Goal: Navigation & Orientation: Find specific page/section

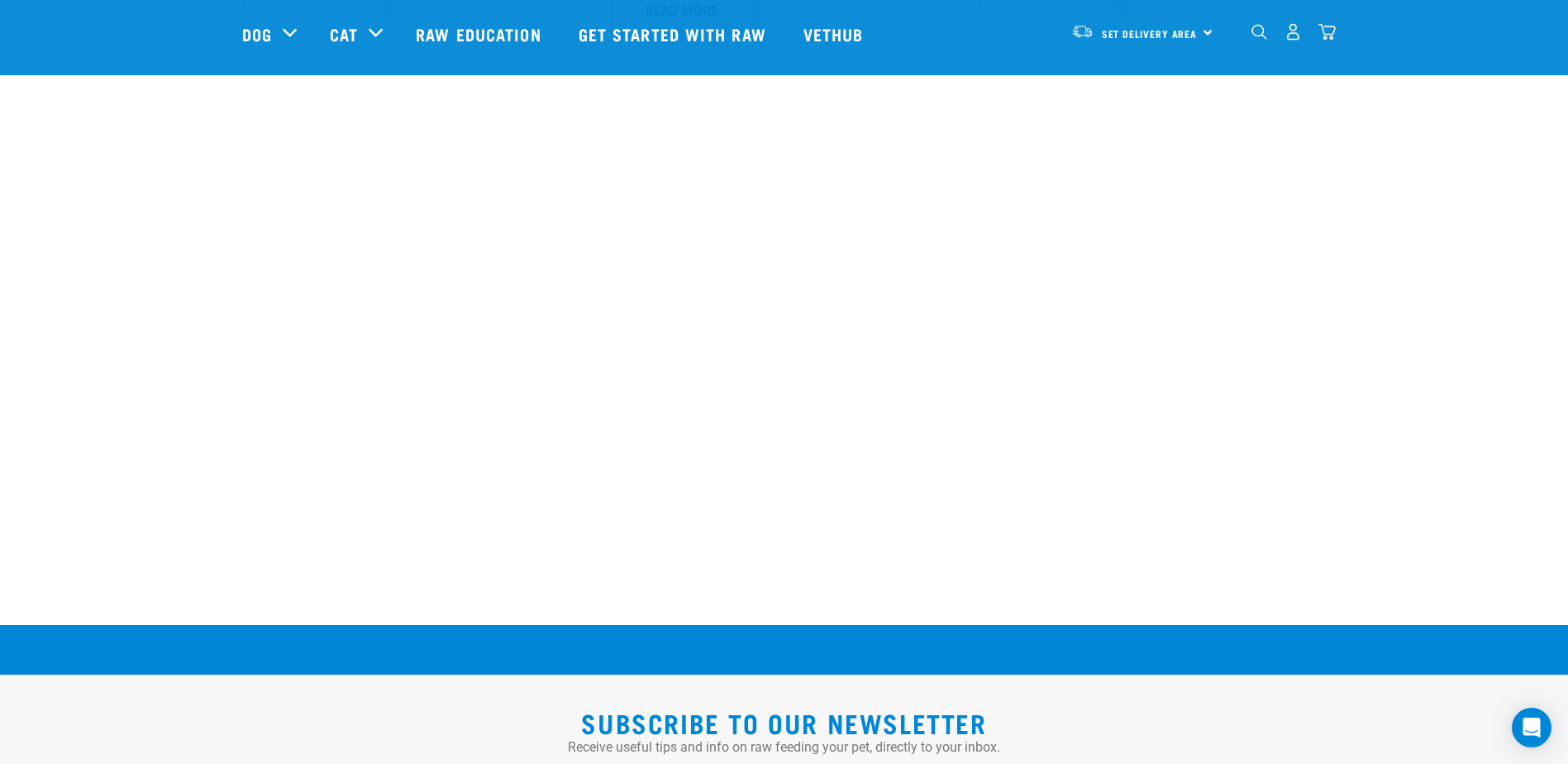
scroll to position [2646, 0]
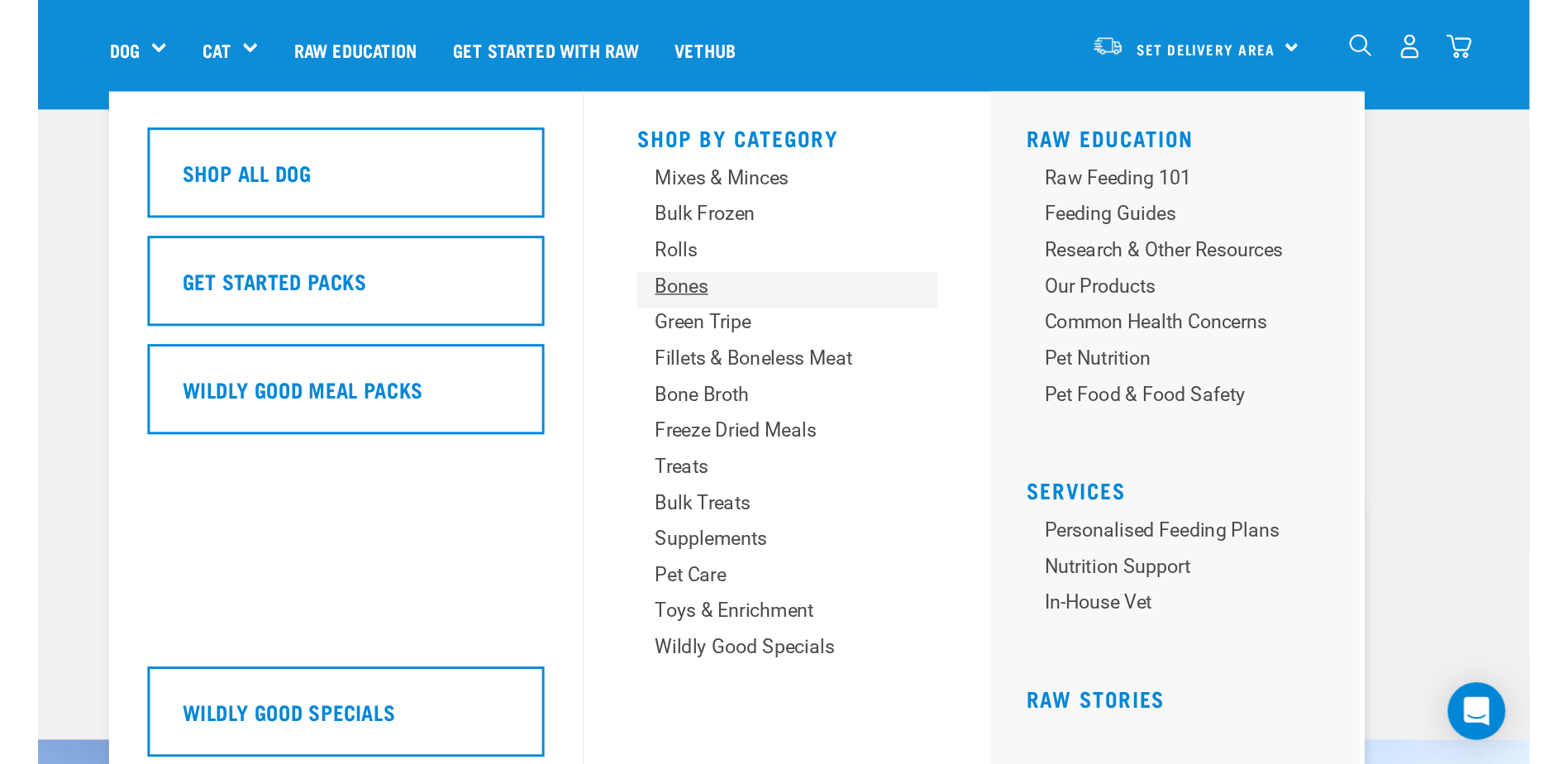
scroll to position [83, 0]
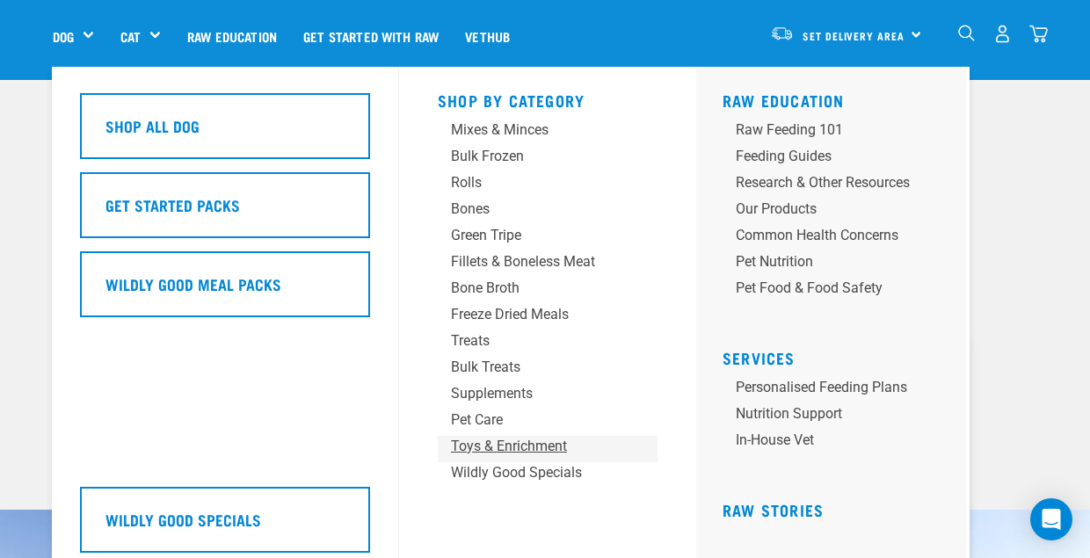
click at [534, 448] on div "Toys & Enrichment" at bounding box center [533, 446] width 164 height 21
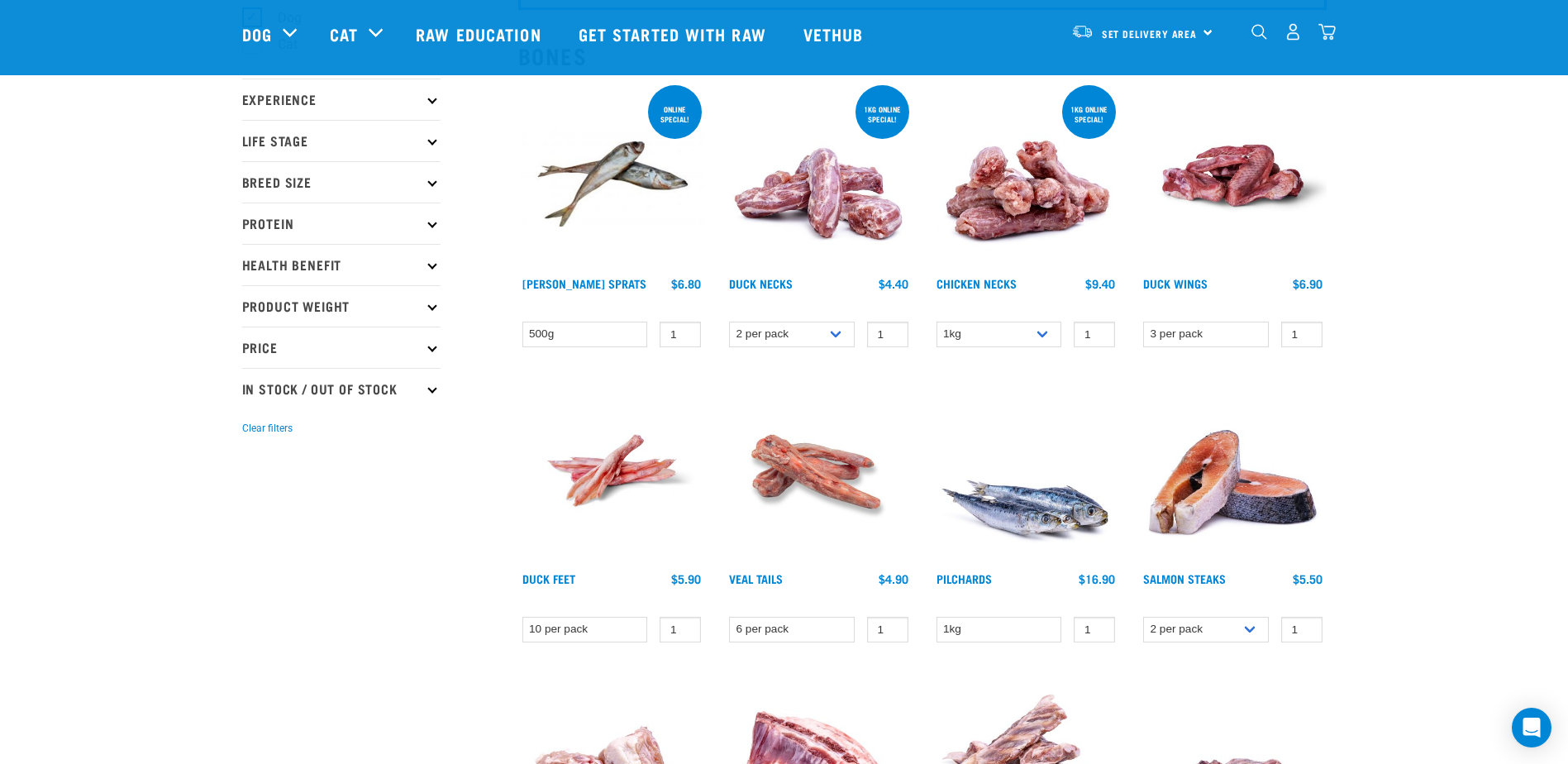
scroll to position [83, 0]
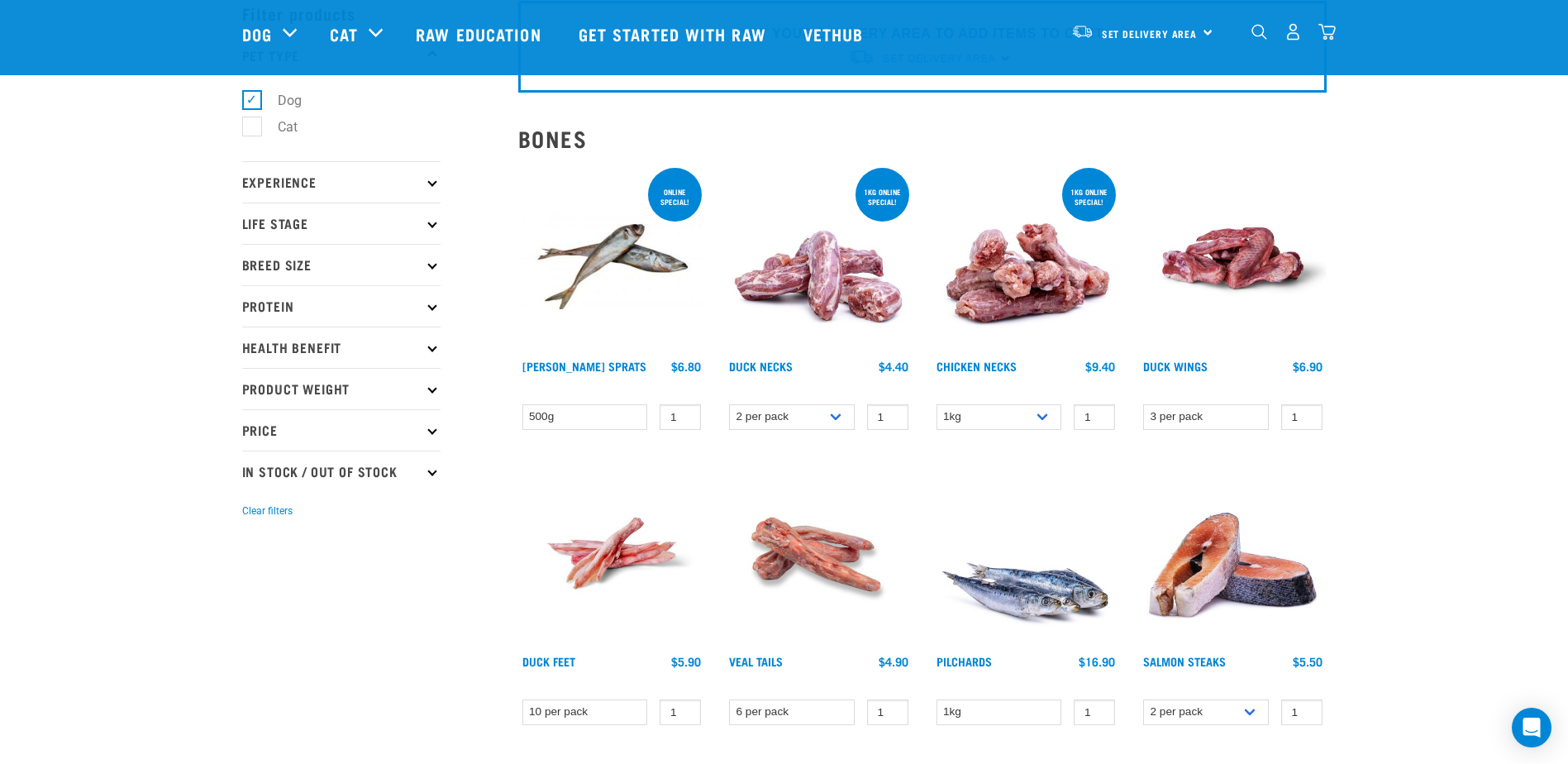
click at [633, 518] on img at bounding box center [611, 553] width 187 height 187
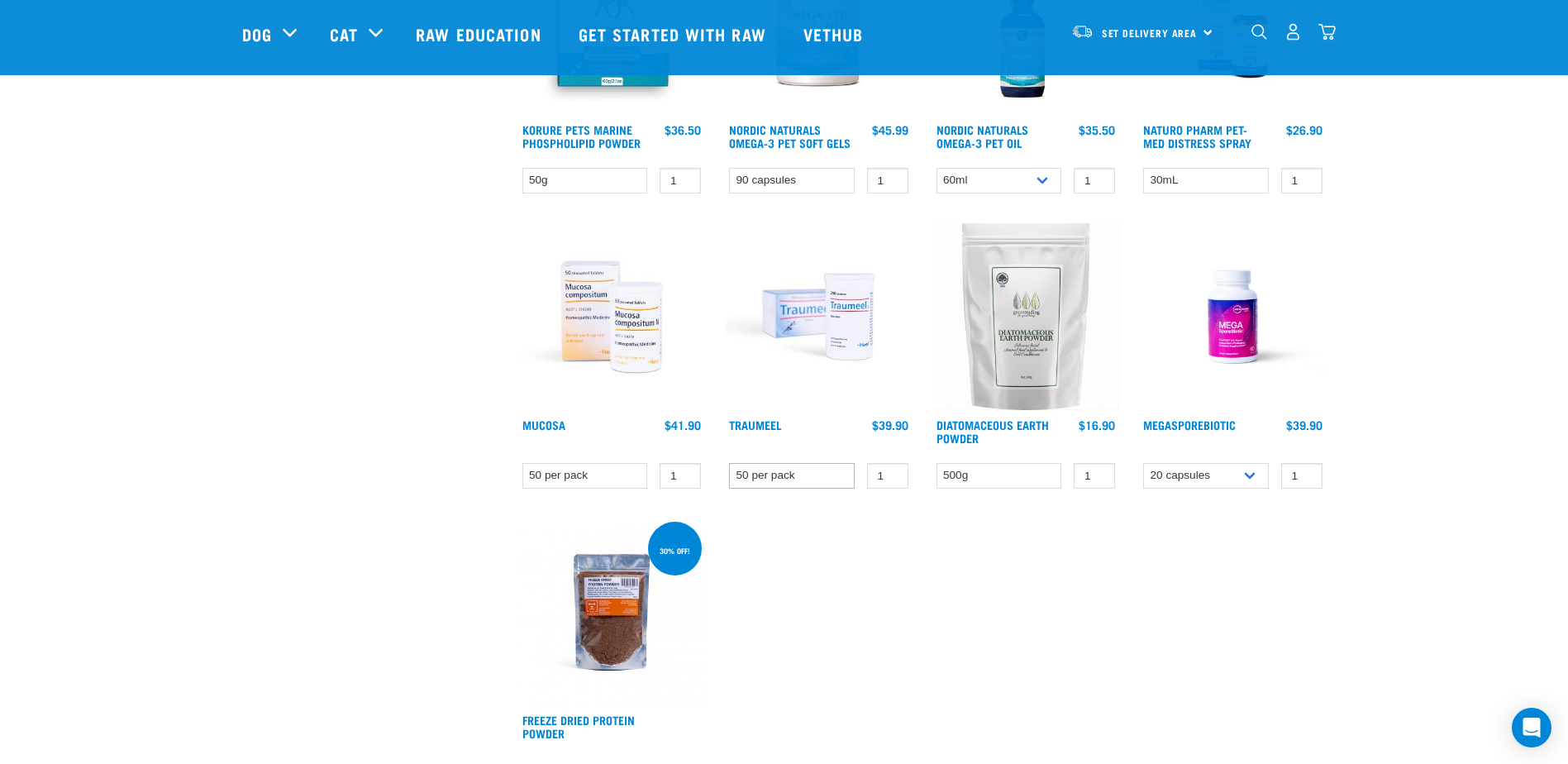
scroll to position [1074, 0]
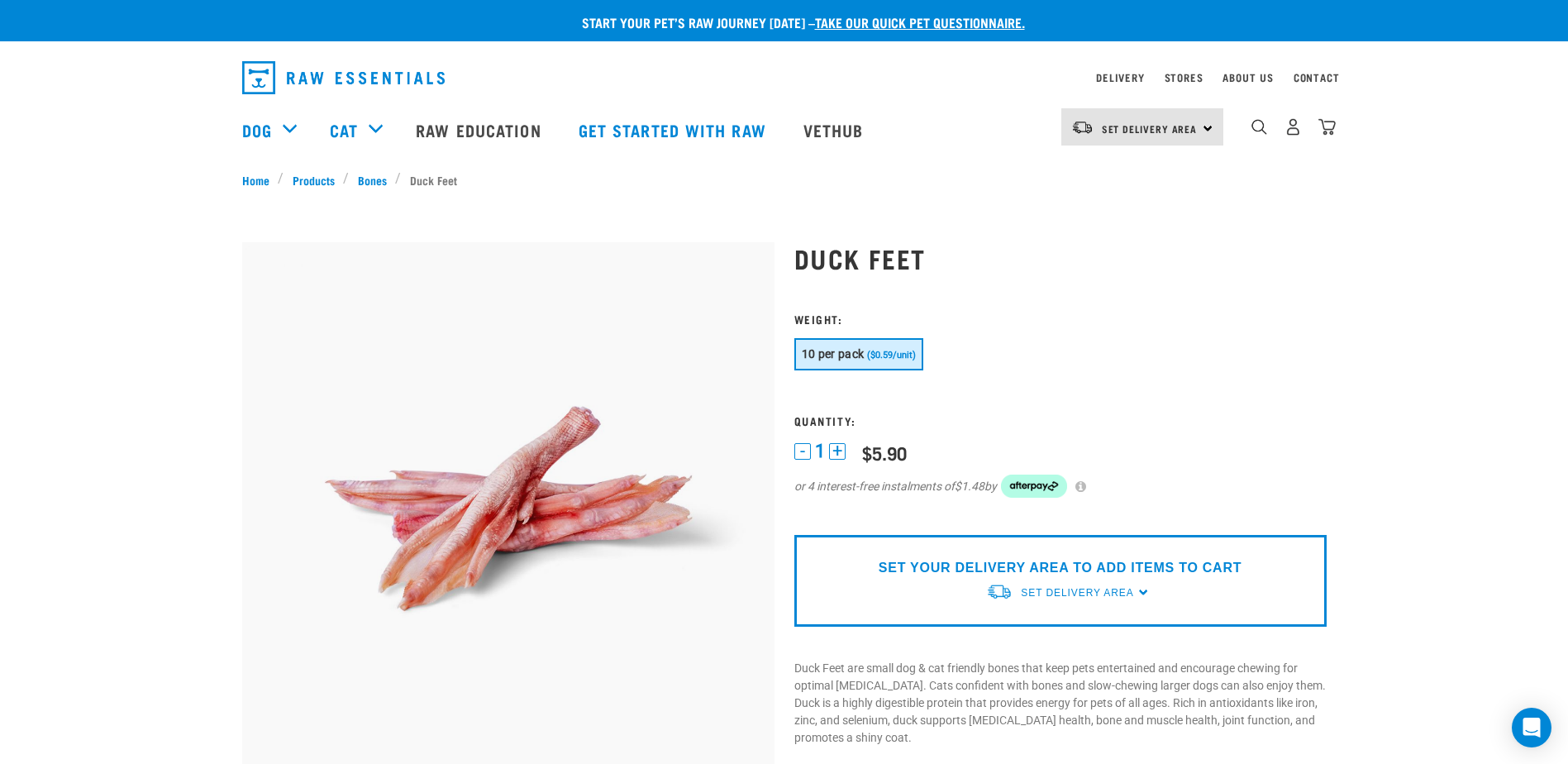
click at [332, 72] on img "dropdown navigation" at bounding box center [342, 77] width 202 height 33
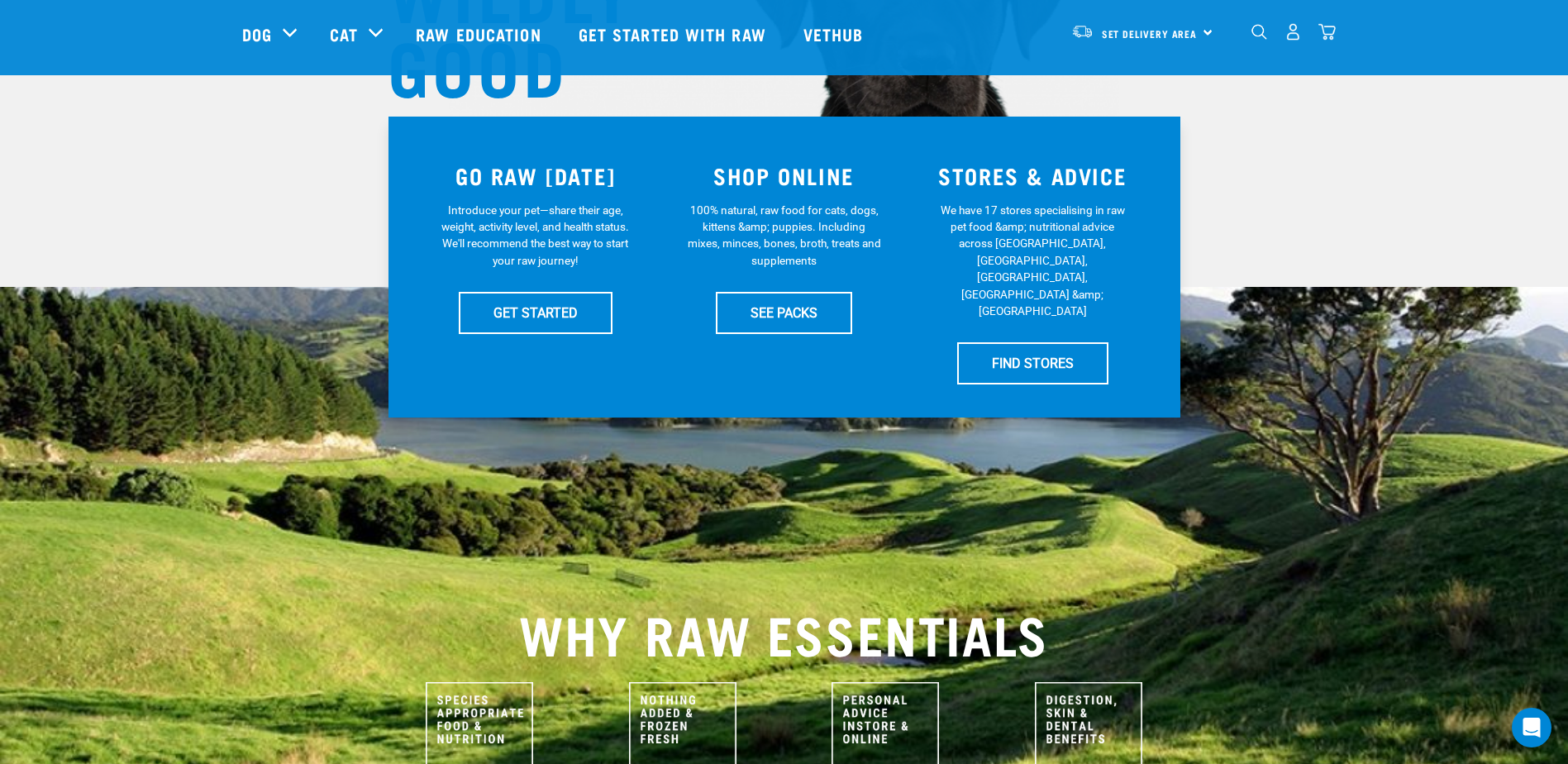
scroll to position [413, 0]
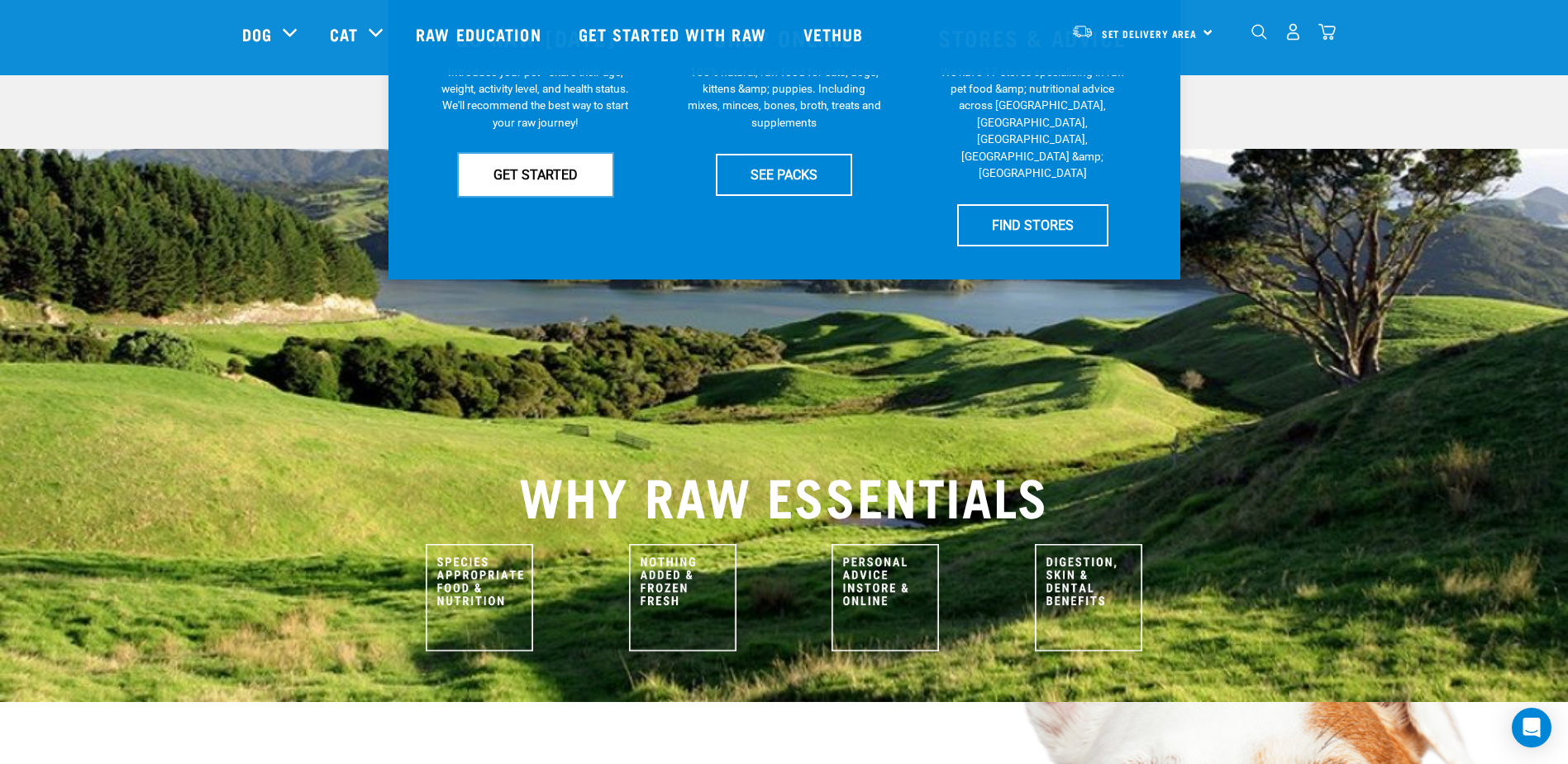
click at [478, 180] on link "GET STARTED" at bounding box center [535, 174] width 153 height 41
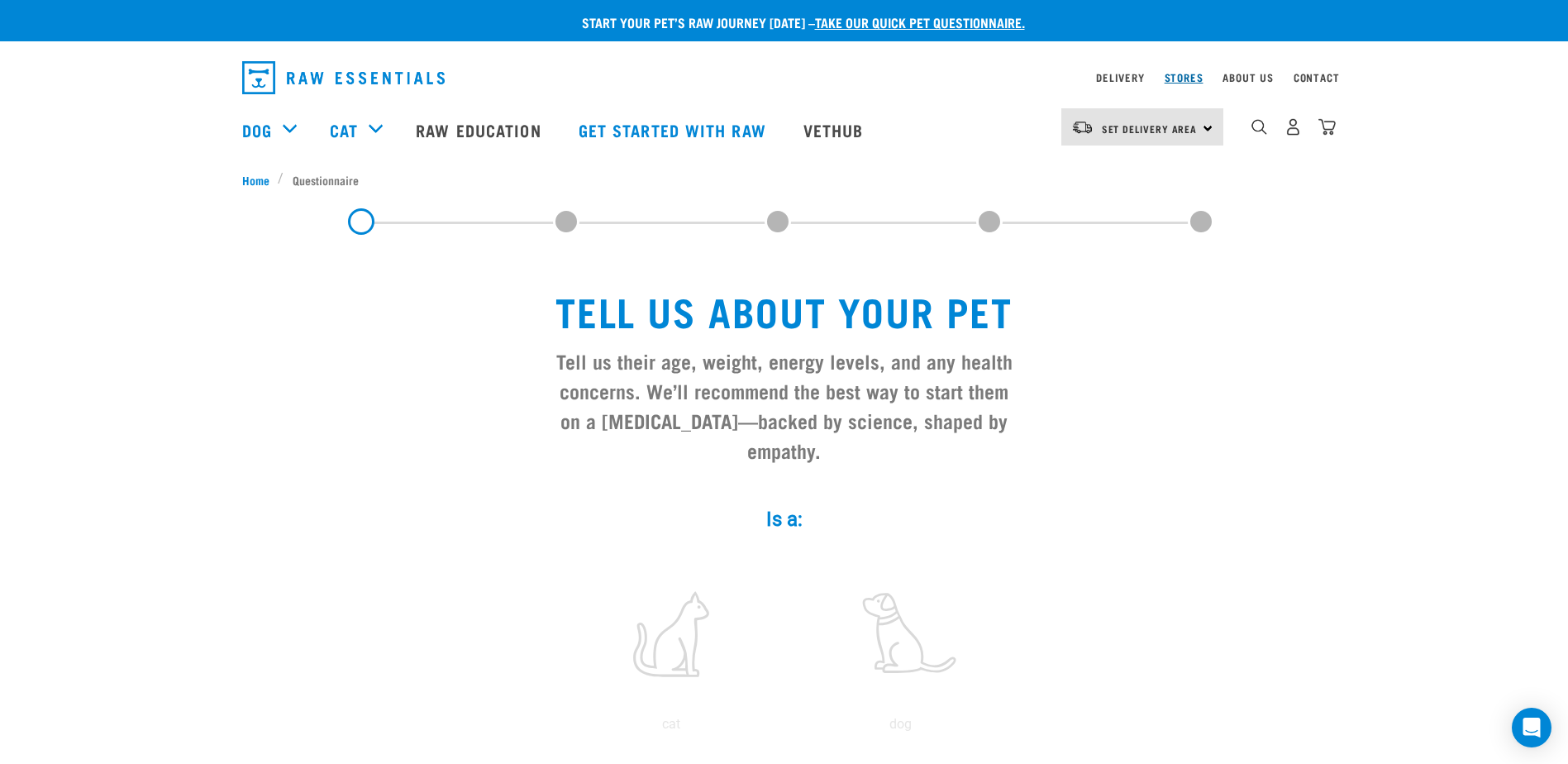
click at [1183, 80] on link "Stores" at bounding box center [1183, 77] width 39 height 6
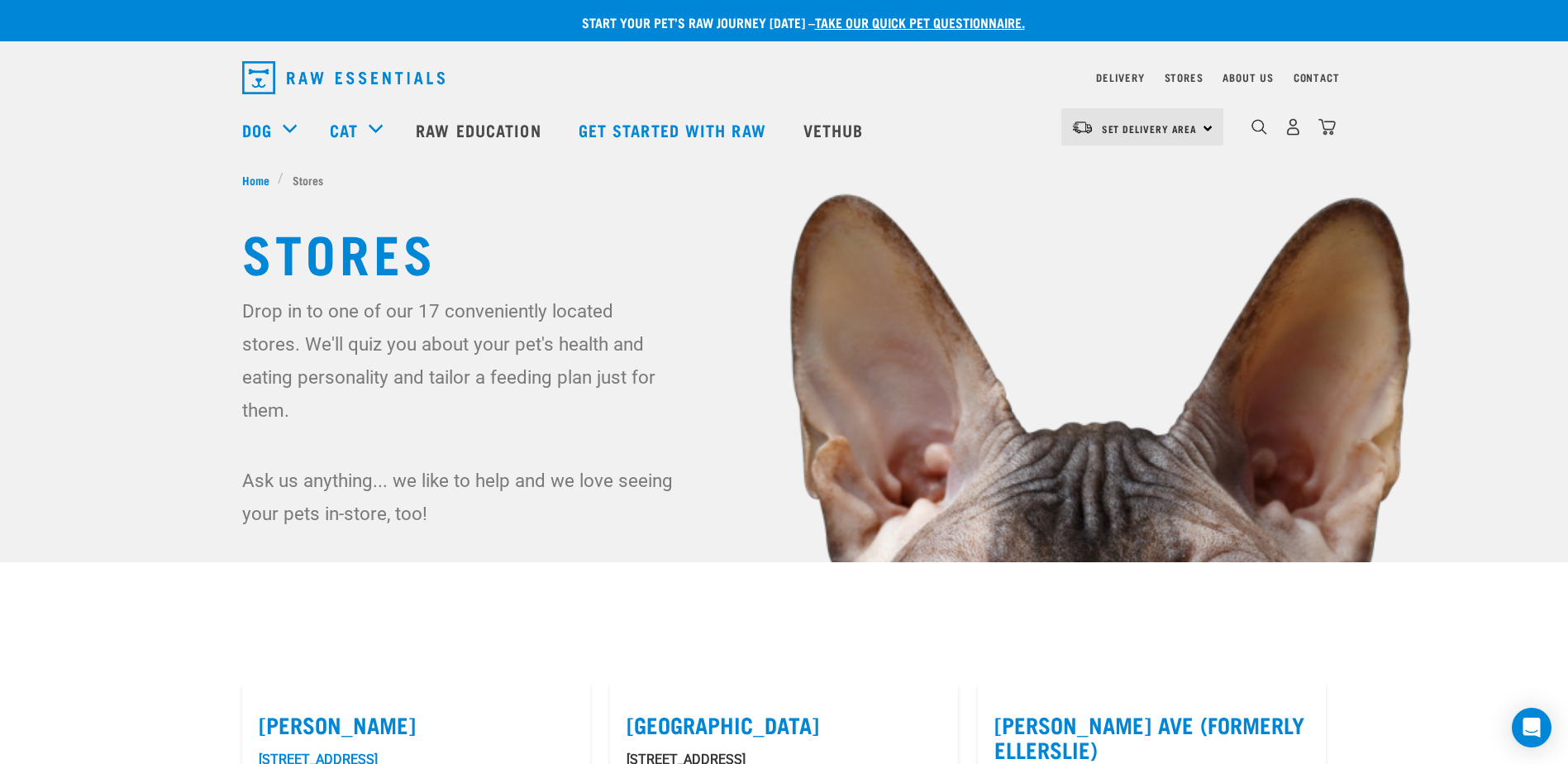
drag, startPoint x: 383, startPoint y: 25, endPoint x: 174, endPoint y: 9, distance: 209.6
click at [174, 9] on div "Start your pet’s raw journey [DATE] – take our quick pet questionnaire." at bounding box center [784, 21] width 1568 height 41
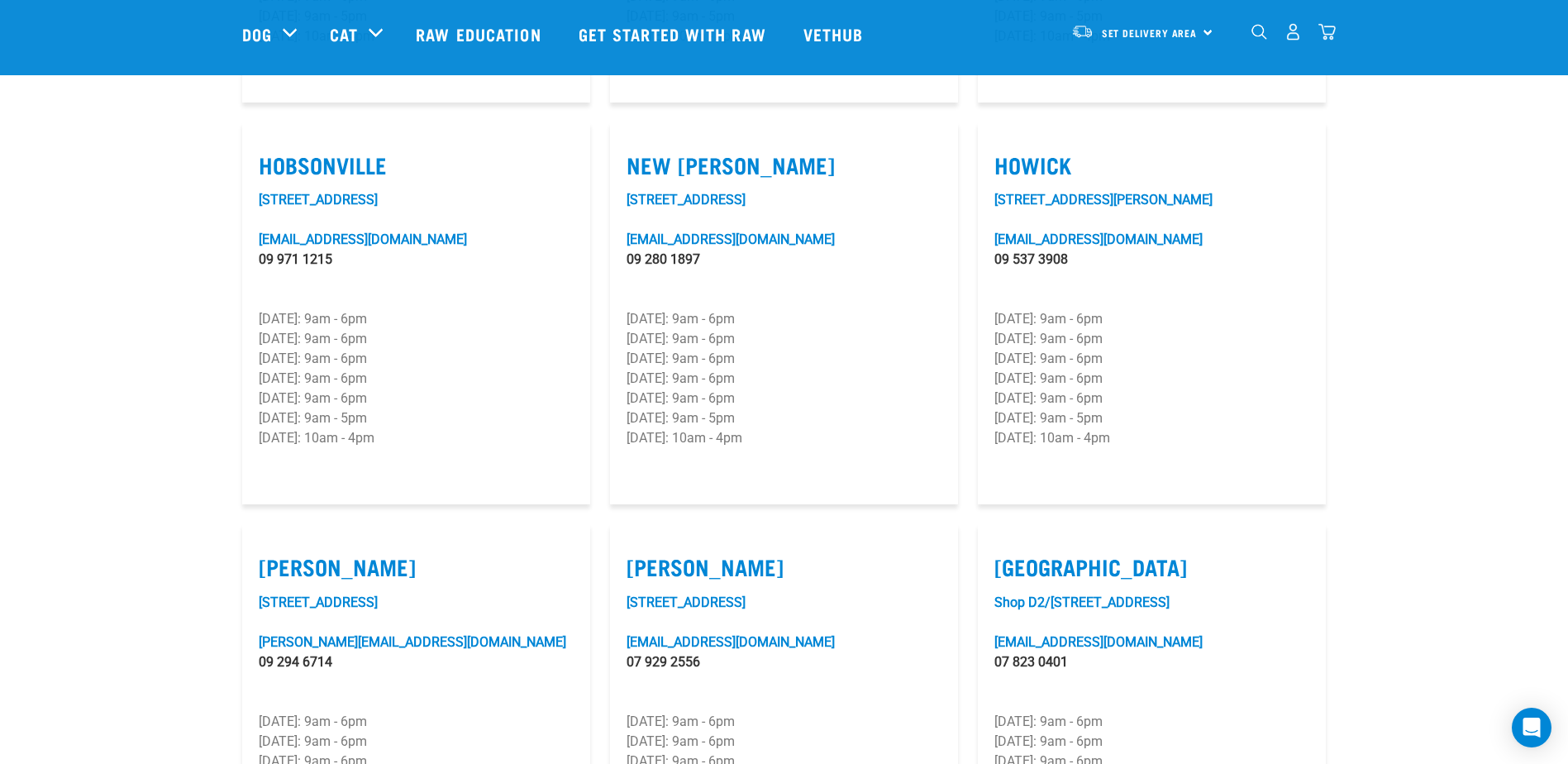
scroll to position [1406, 0]
